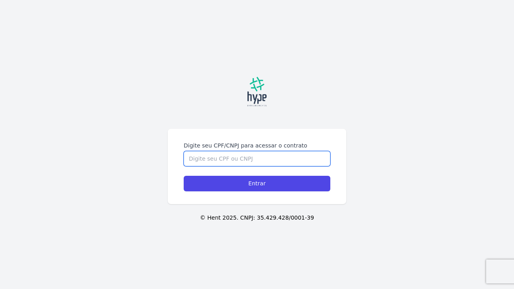
click at [244, 151] on input "Digite seu CPF/CNPJ para acessar o contrato" at bounding box center [257, 158] width 147 height 15
click at [243, 151] on input "Digite seu CPF/CNPJ para acessar o contrato" at bounding box center [257, 158] width 147 height 15
click at [220, 161] on input "Digite seu CPF/CNPJ para acessar o contrato" at bounding box center [257, 158] width 147 height 15
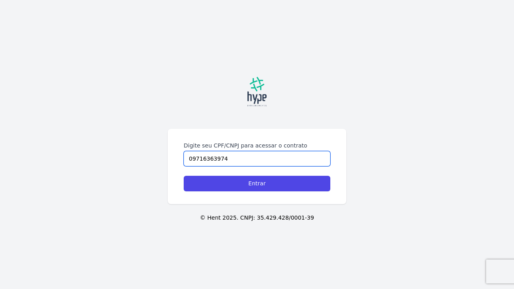
type input "09716363974"
click at [184, 176] on input "Entrar" at bounding box center [257, 184] width 147 height 16
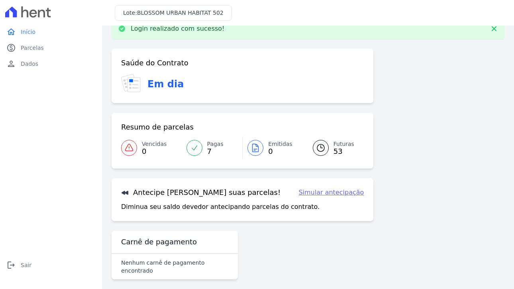
scroll to position [23, 0]
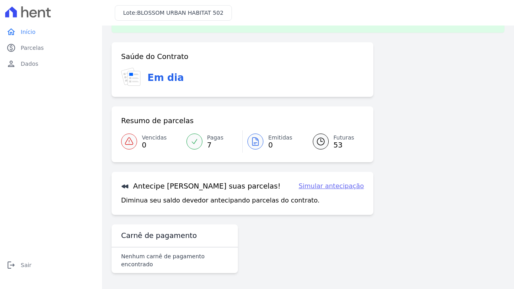
click at [329, 147] on link "Futuras 53" at bounding box center [333, 141] width 61 height 22
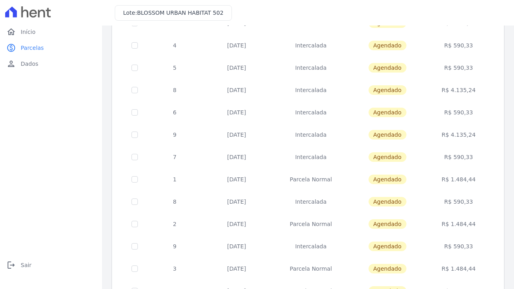
scroll to position [312, 0]
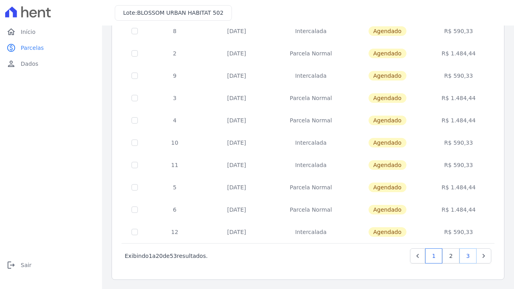
click at [459, 256] on link "3" at bounding box center [467, 255] width 17 height 15
